Goal: Task Accomplishment & Management: Manage account settings

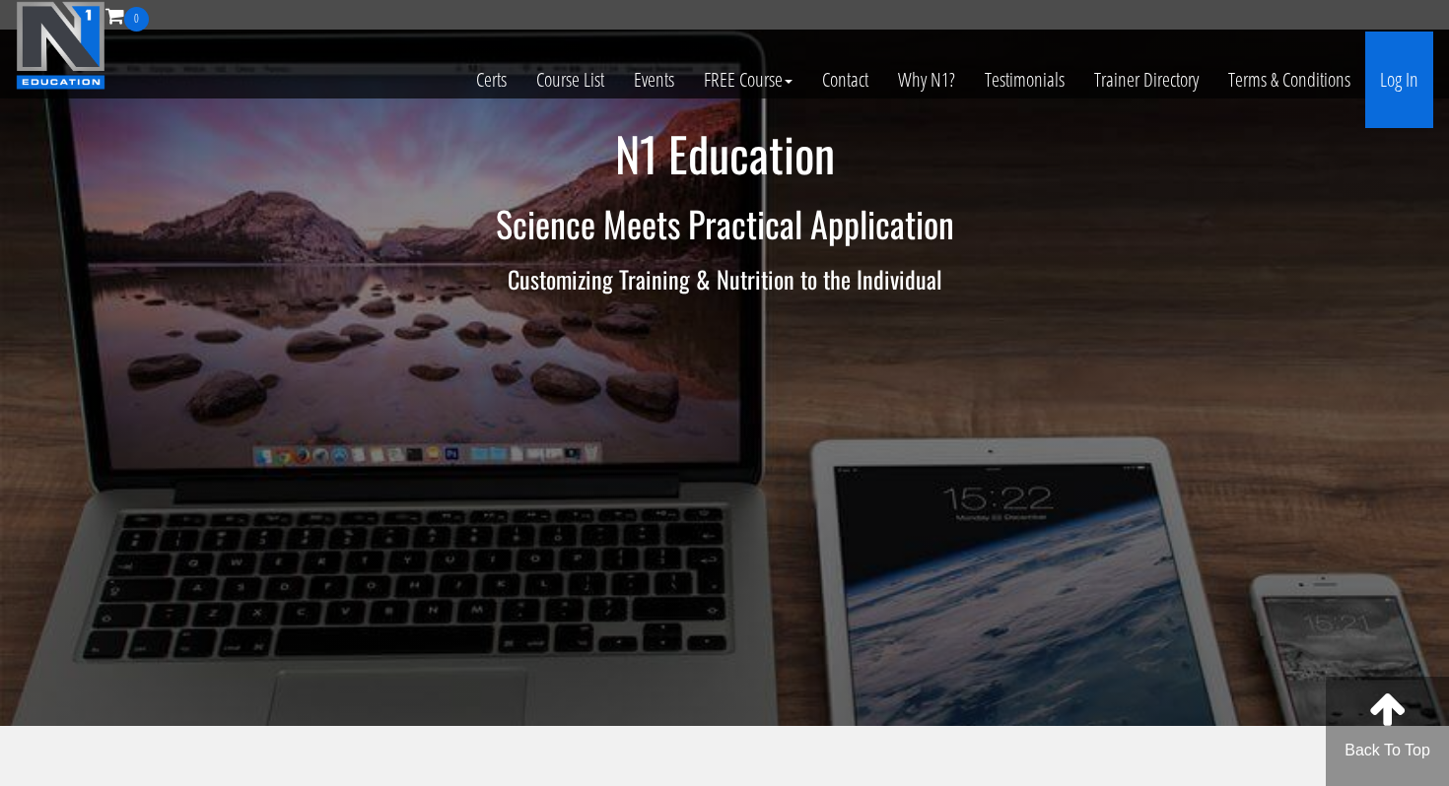
click at [1392, 89] on link "Log In" at bounding box center [1399, 80] width 68 height 97
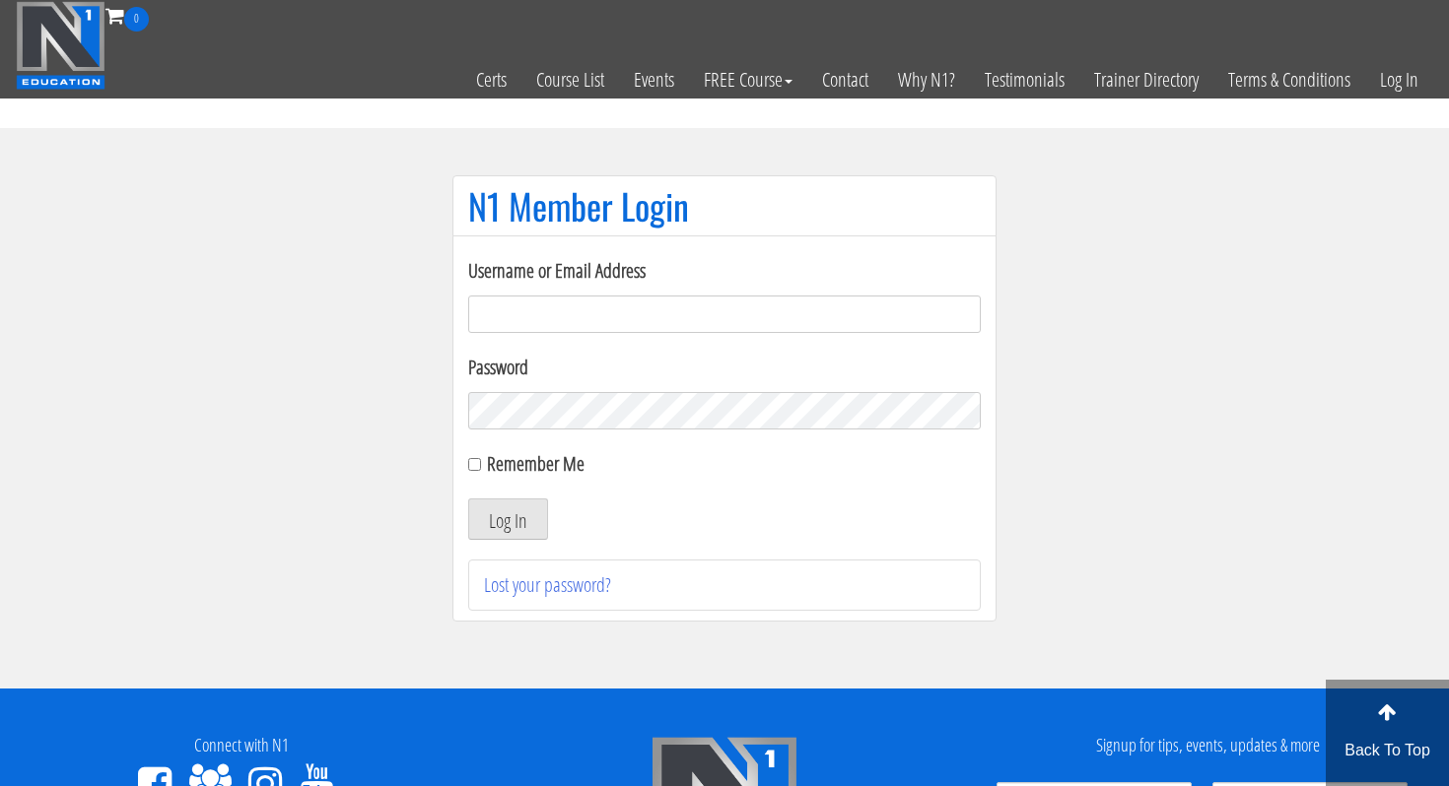
type input "tiffdrisk96@gmail.com"
click at [510, 521] on button "Log In" at bounding box center [508, 519] width 80 height 41
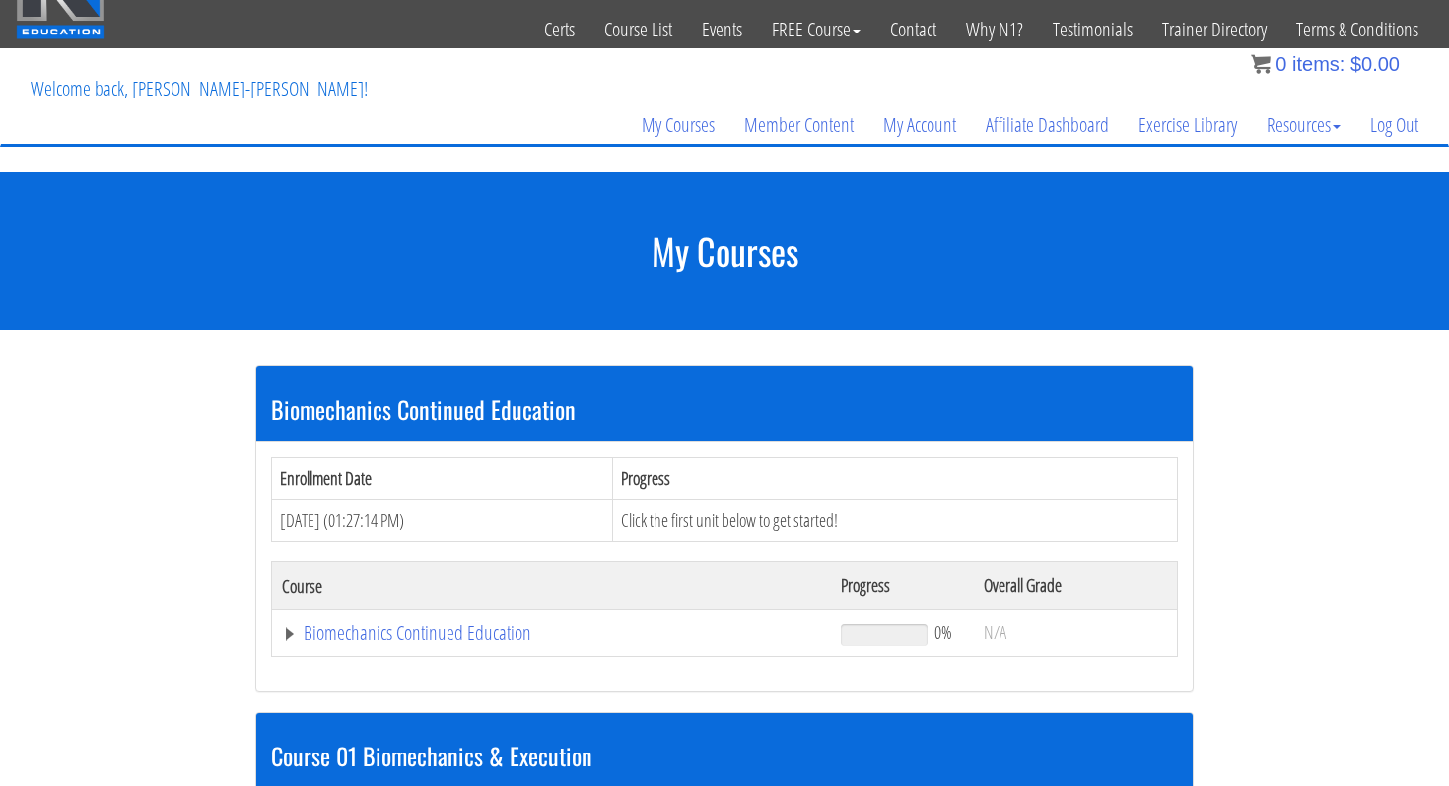
scroll to position [52, 0]
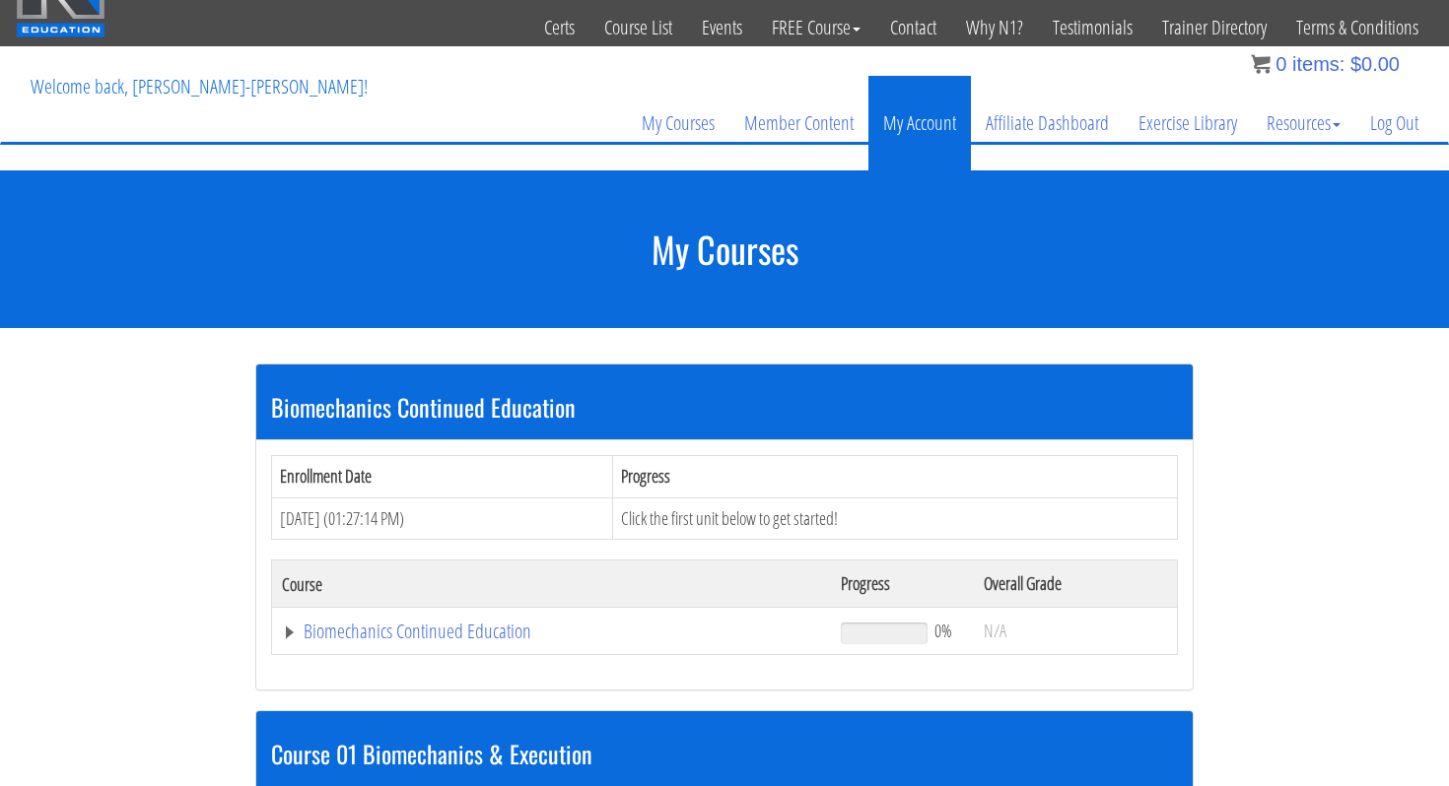
click at [878, 124] on link "My Account" at bounding box center [919, 123] width 102 height 95
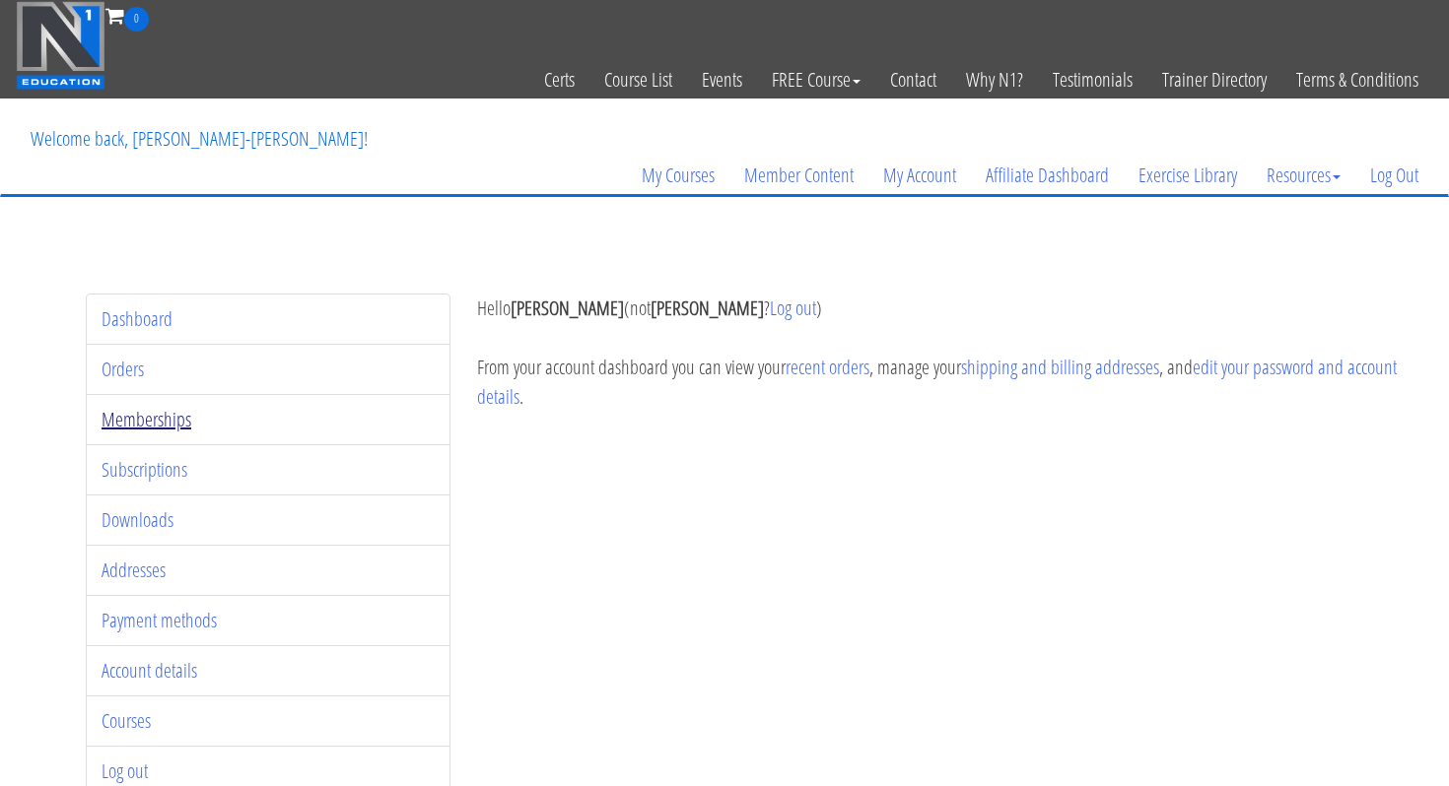
click at [144, 422] on link "Memberships" at bounding box center [147, 419] width 90 height 27
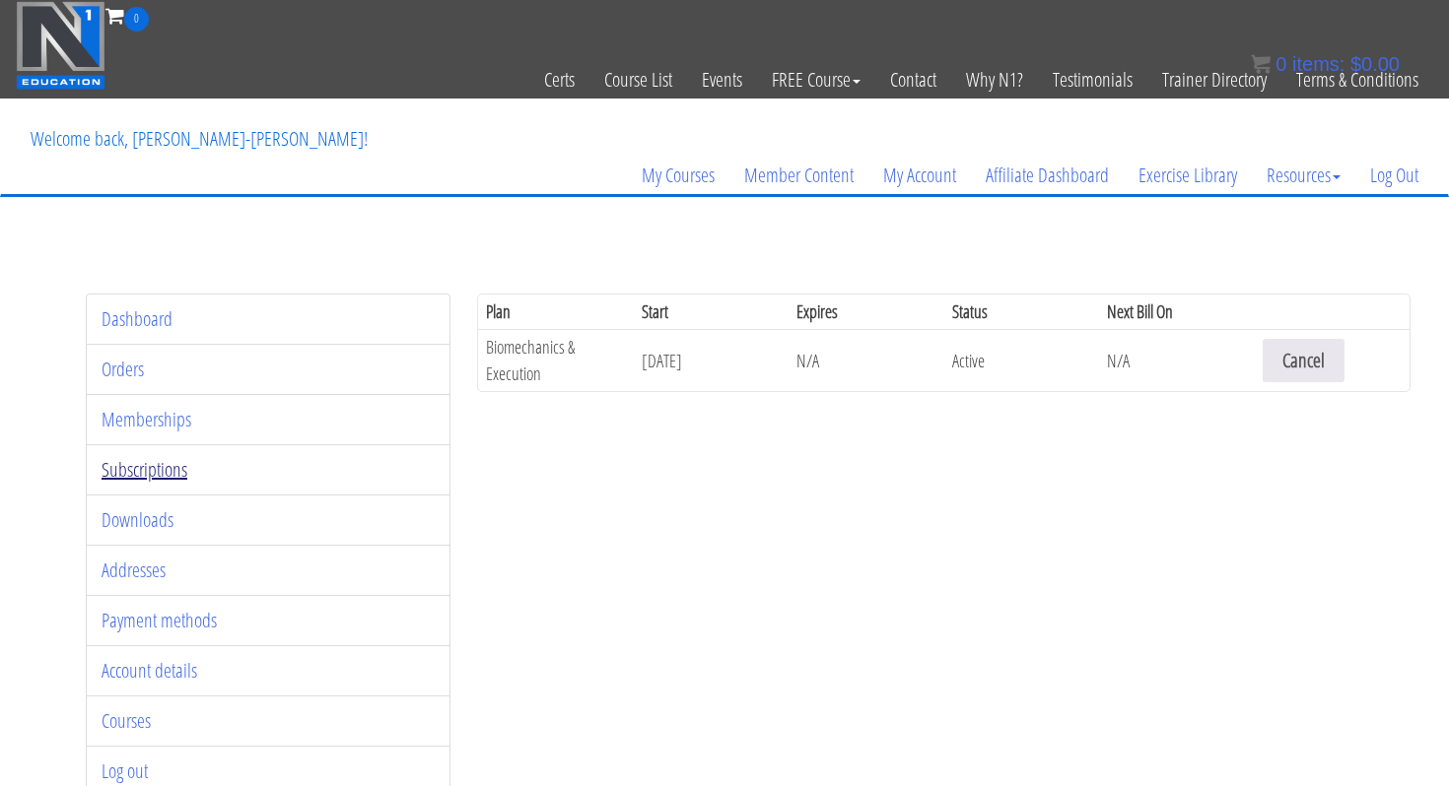
click at [142, 477] on link "Subscriptions" at bounding box center [145, 469] width 86 height 27
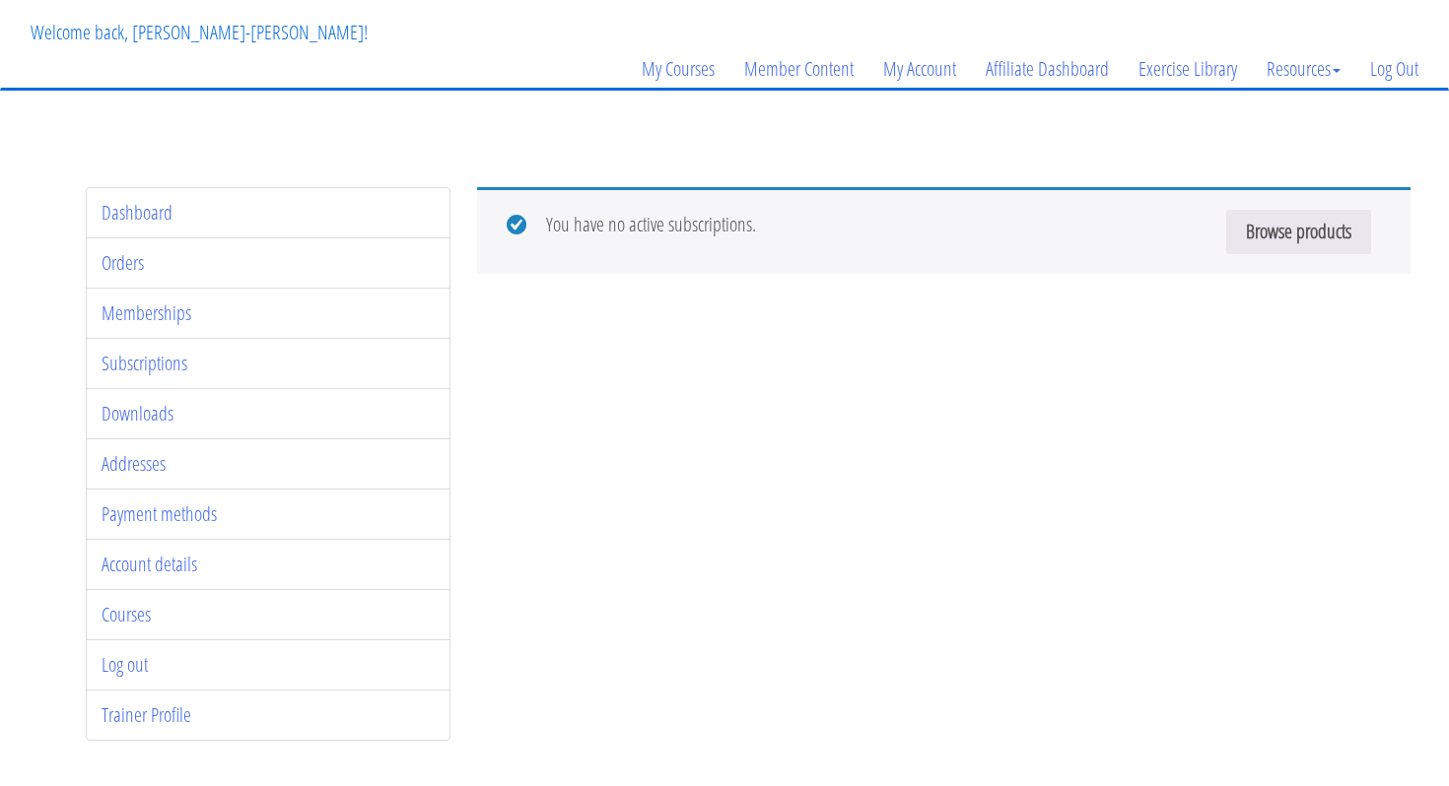
scroll to position [111, 0]
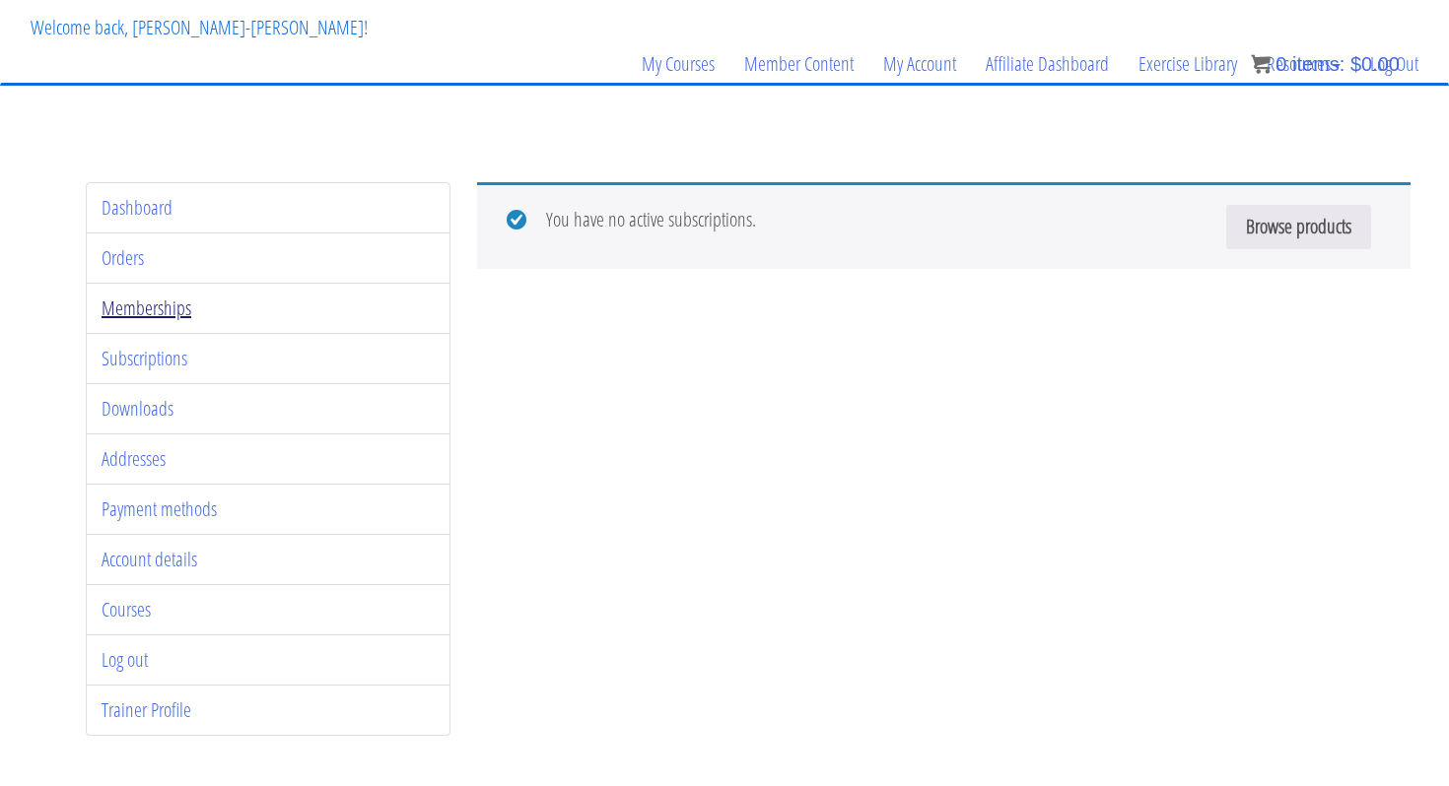
click at [143, 308] on link "Memberships" at bounding box center [147, 308] width 90 height 27
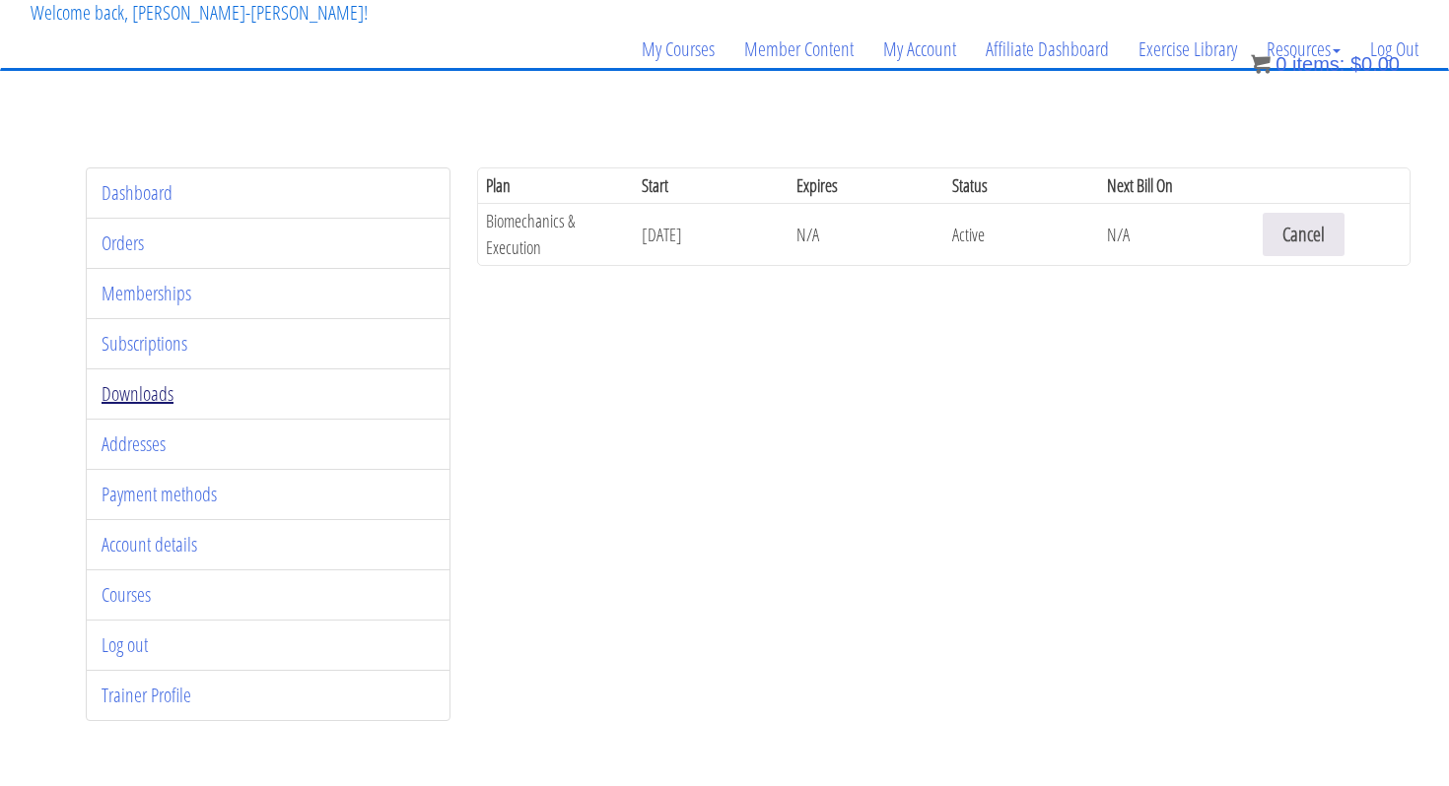
scroll to position [155, 0]
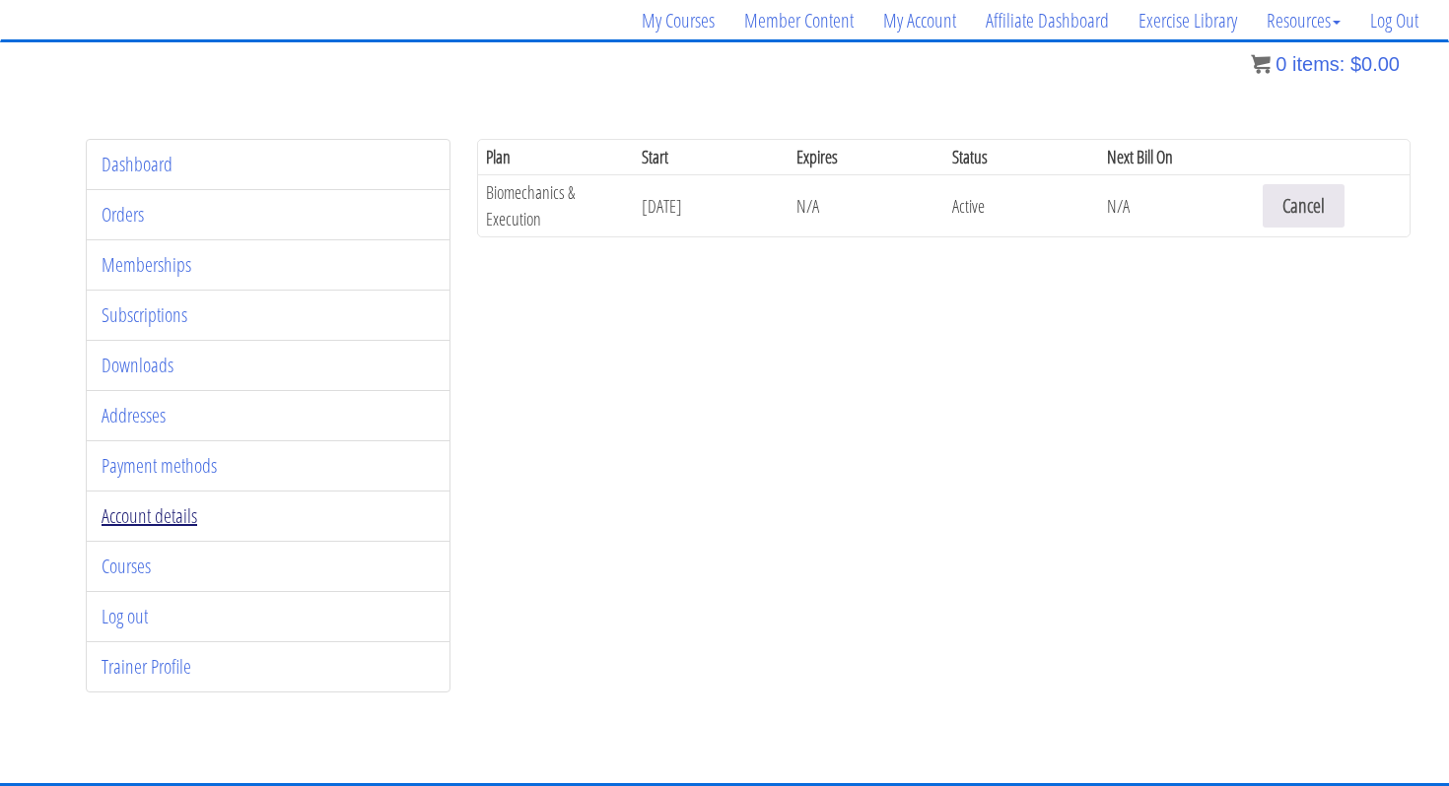
click at [140, 513] on link "Account details" at bounding box center [150, 516] width 96 height 27
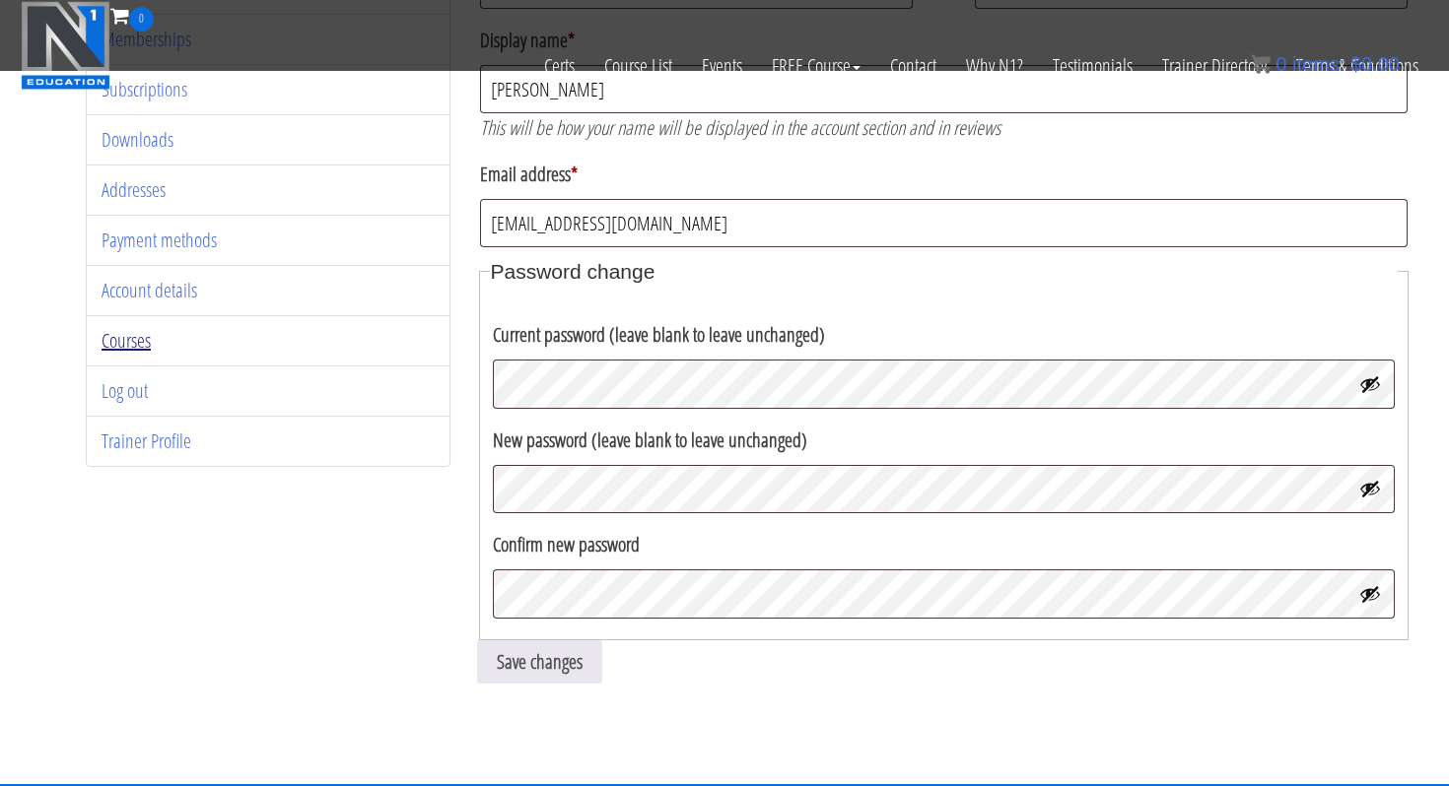
scroll to position [97, 0]
